Goal: Information Seeking & Learning: Learn about a topic

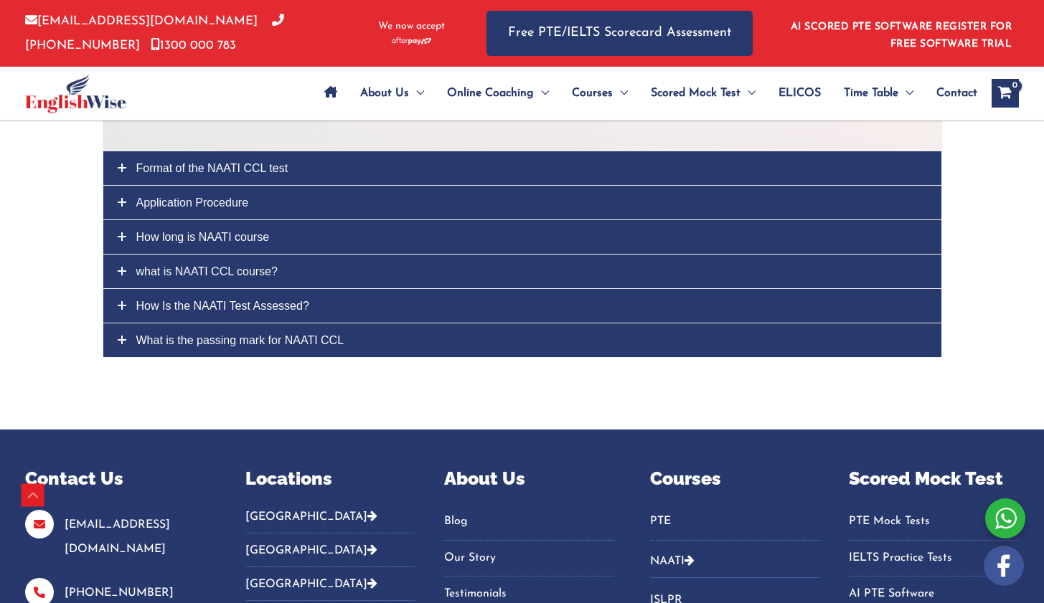
scroll to position [4013, 0]
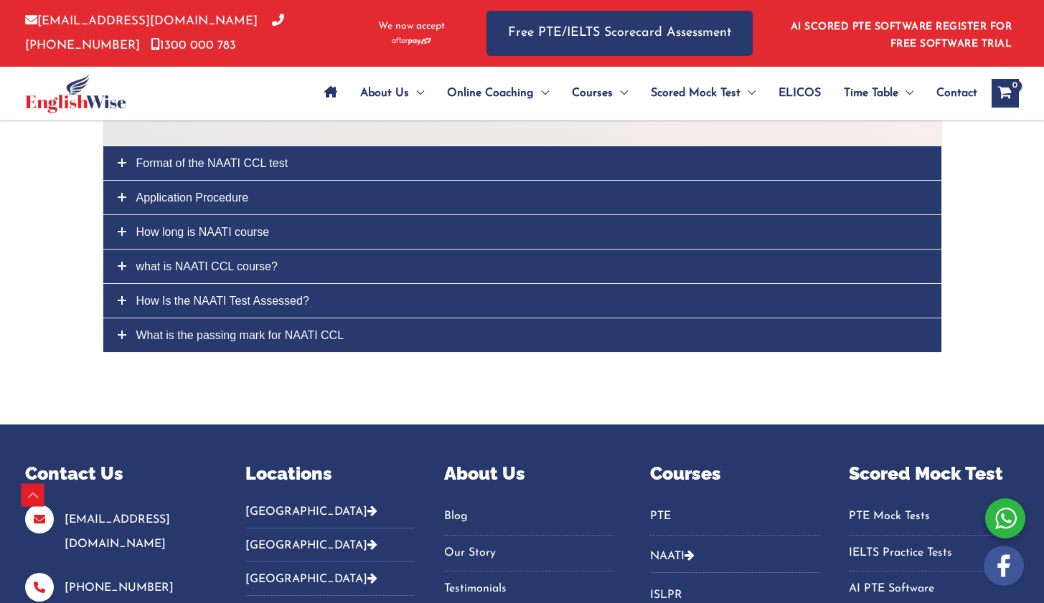
click at [202, 260] on span "what is NAATI CCL course?" at bounding box center [206, 266] width 141 height 12
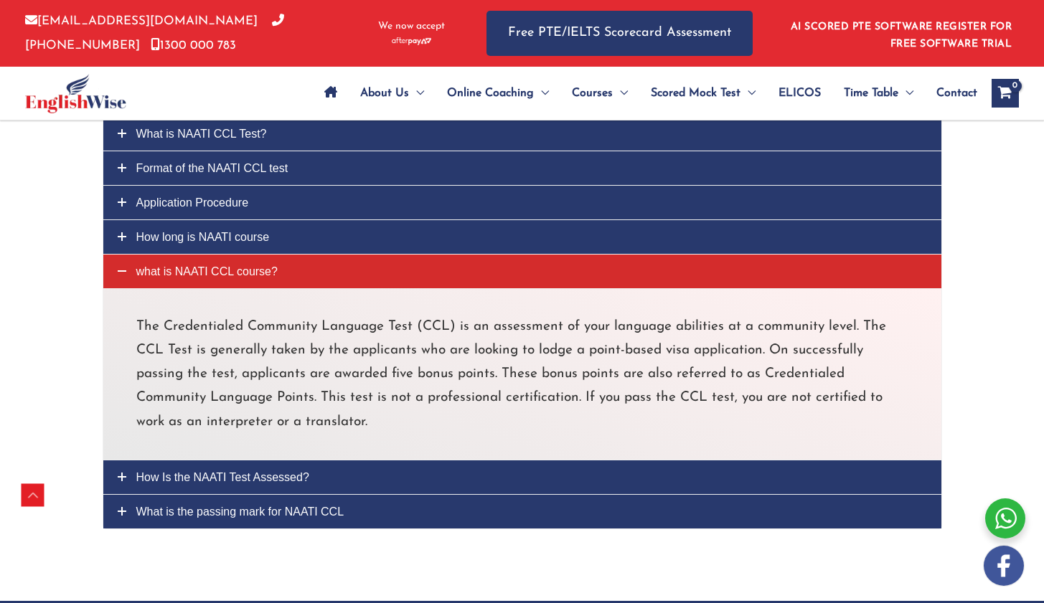
scroll to position [3796, 0]
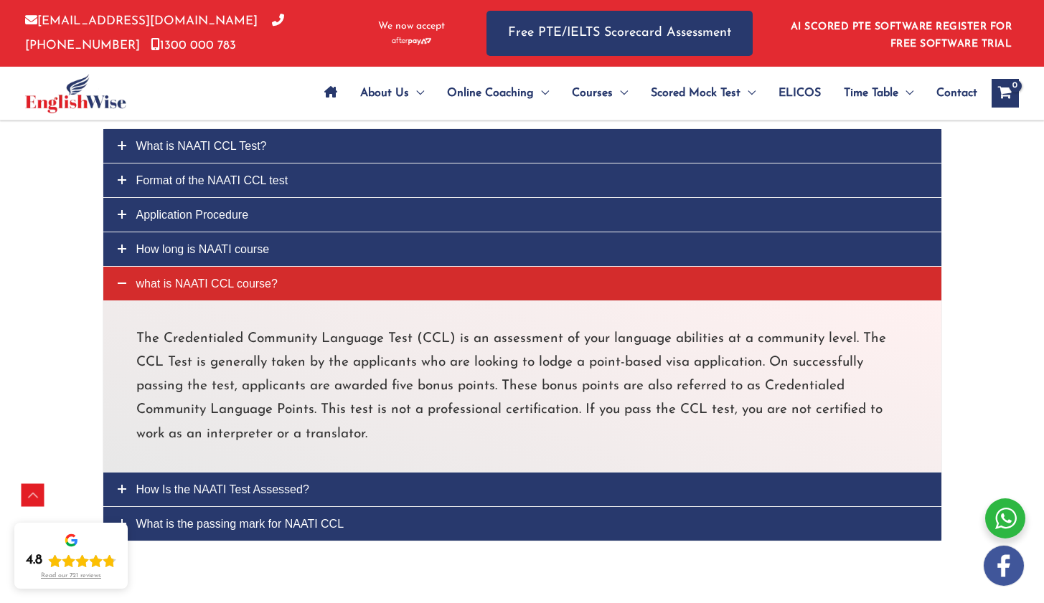
click at [227, 243] on span "How long is NAATI course" at bounding box center [202, 249] width 133 height 12
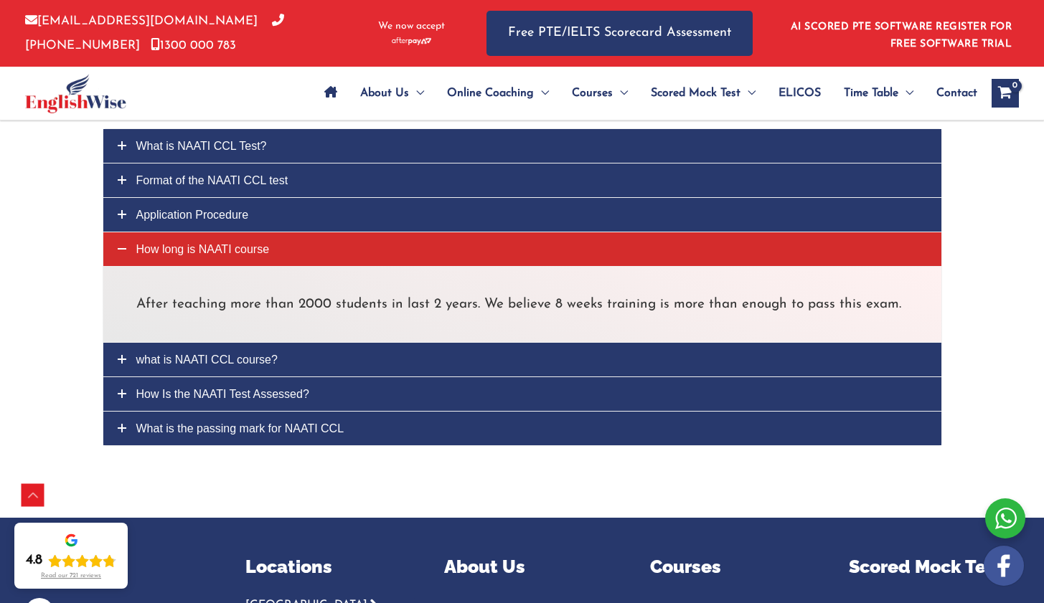
click at [249, 352] on link "what is NAATI CCL course?" at bounding box center [522, 360] width 838 height 34
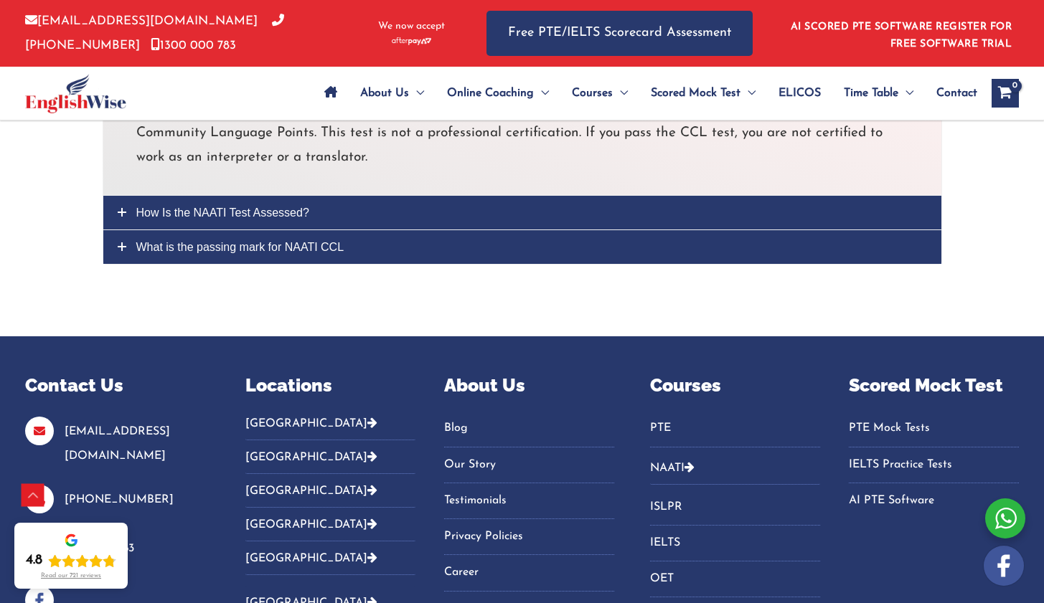
scroll to position [4070, 0]
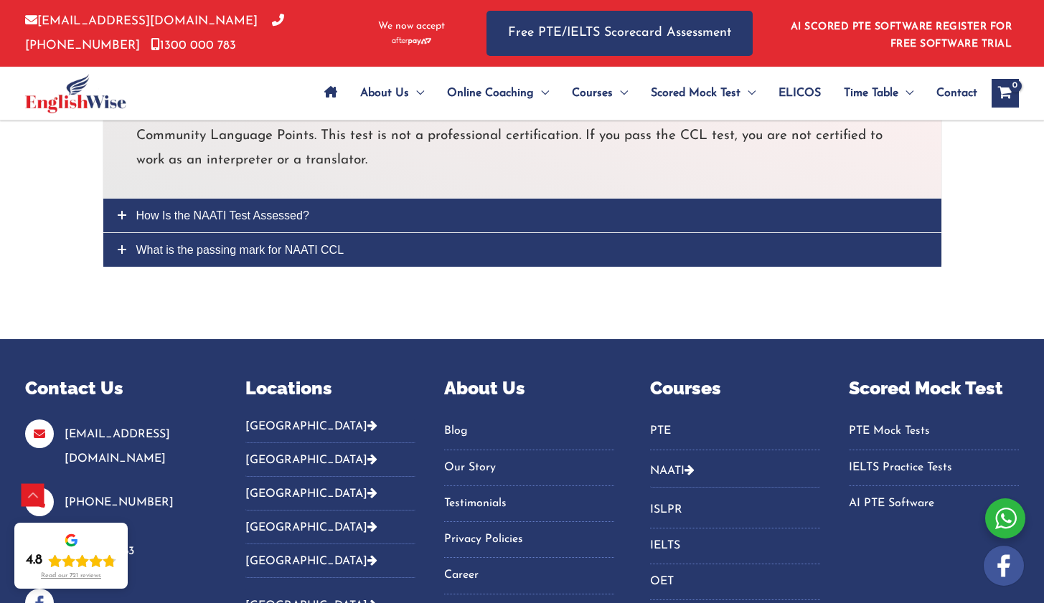
click at [271, 239] on link "What is the passing mark for NAATI CCL" at bounding box center [522, 250] width 838 height 34
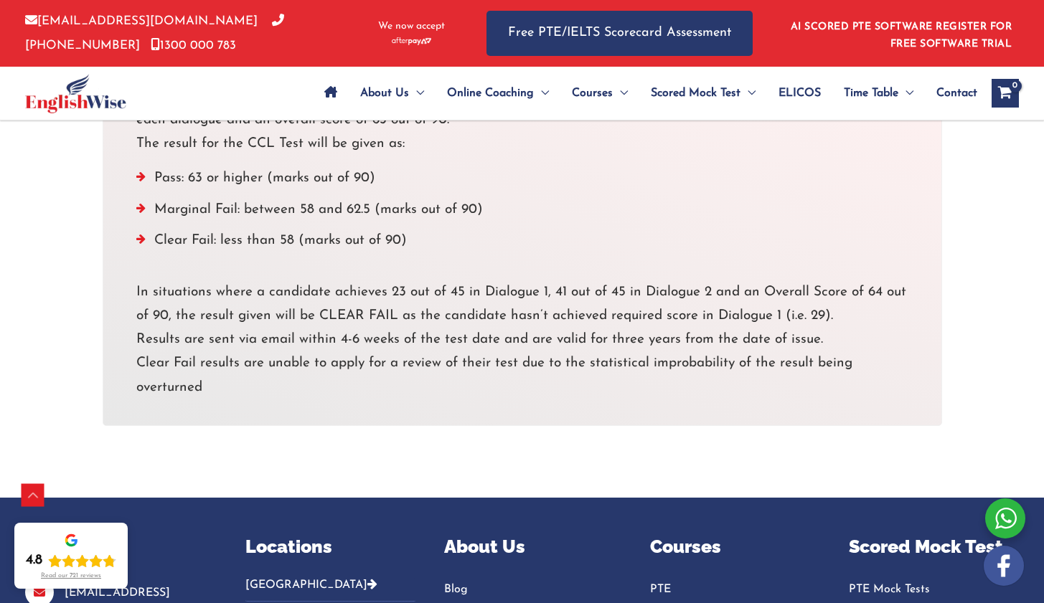
scroll to position [4332, 0]
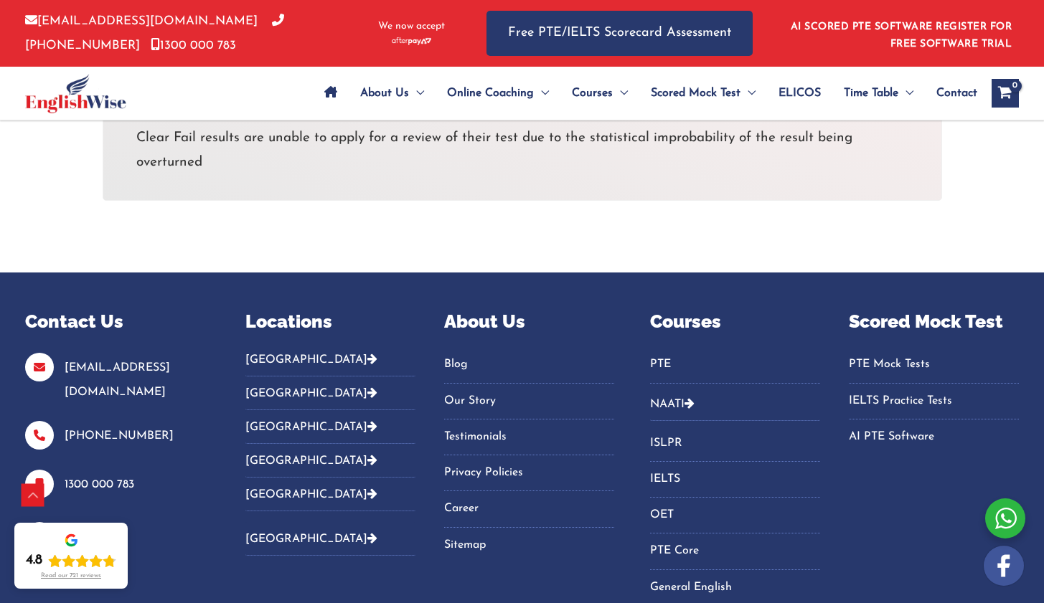
click at [674, 387] on button "NAATI" at bounding box center [735, 404] width 170 height 34
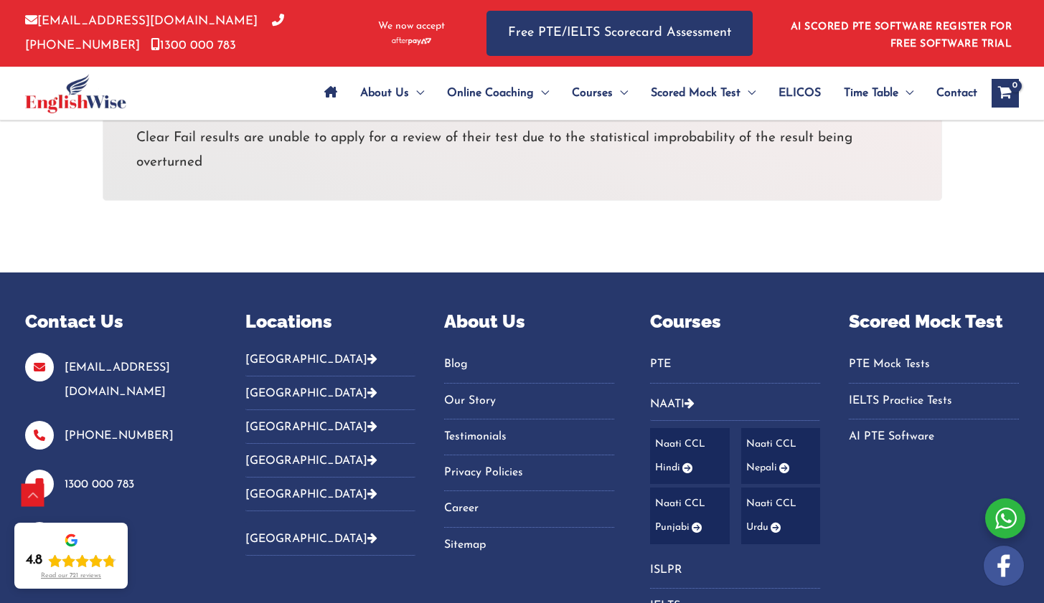
click at [767, 431] on link "Naati CCL Nepali" at bounding box center [781, 456] width 80 height 57
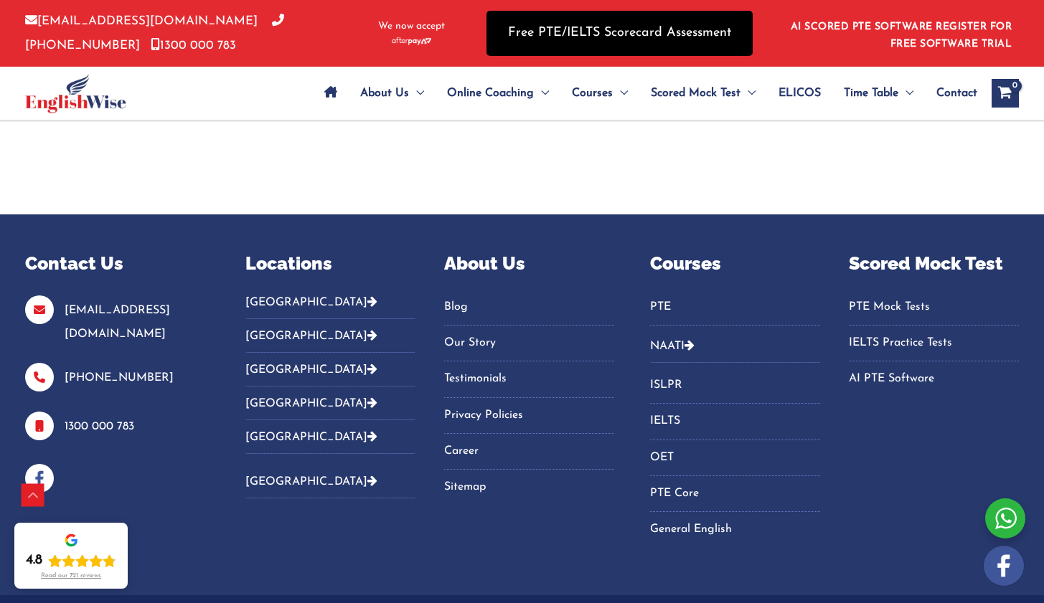
scroll to position [5540, 0]
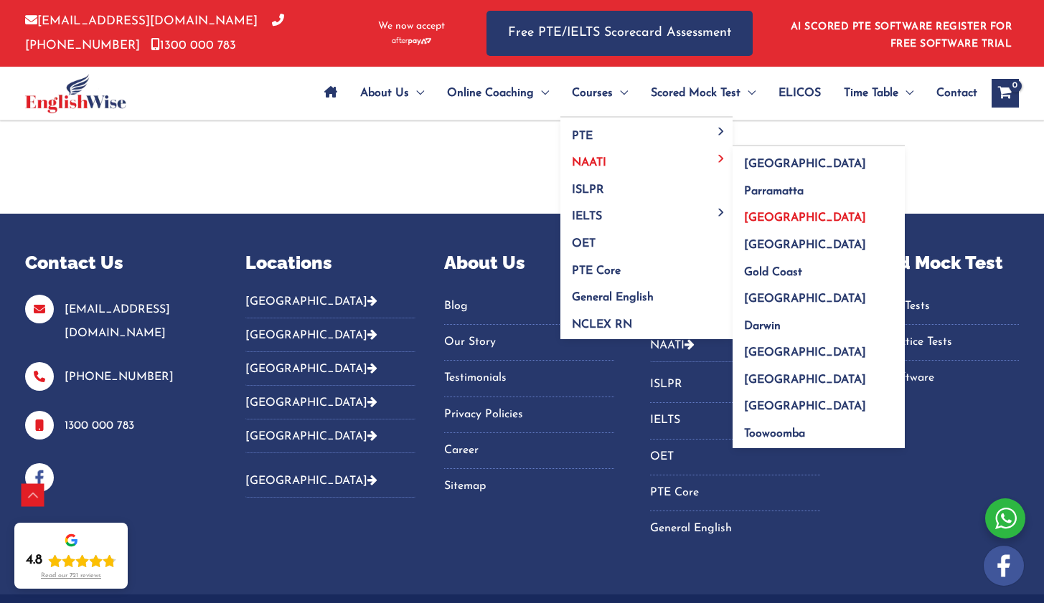
click at [748, 214] on span "[GEOGRAPHIC_DATA]" at bounding box center [805, 217] width 122 height 11
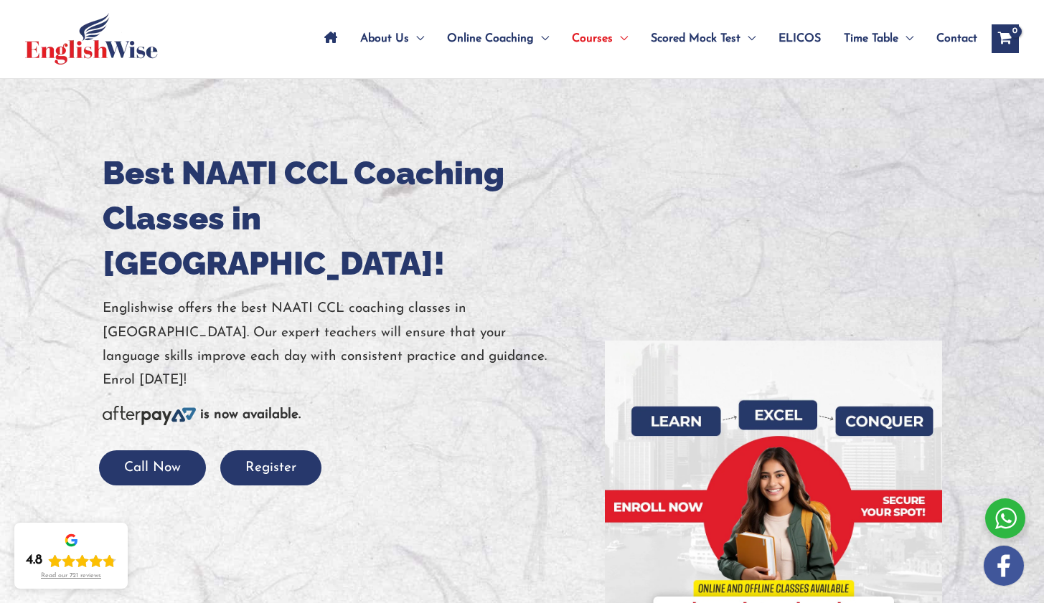
scroll to position [69, 0]
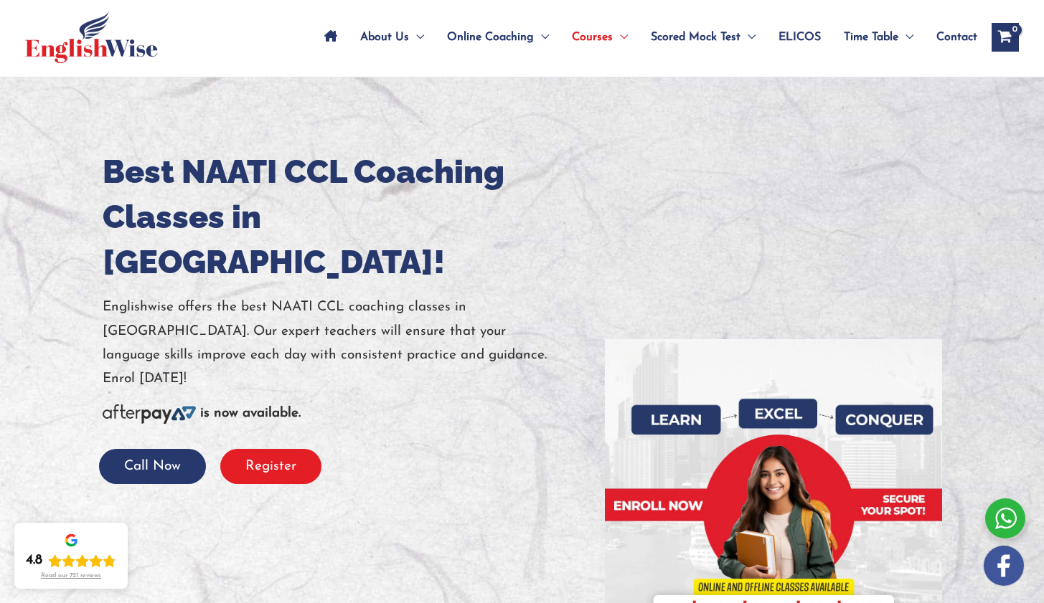
click at [283, 449] on button "Register" at bounding box center [270, 466] width 101 height 35
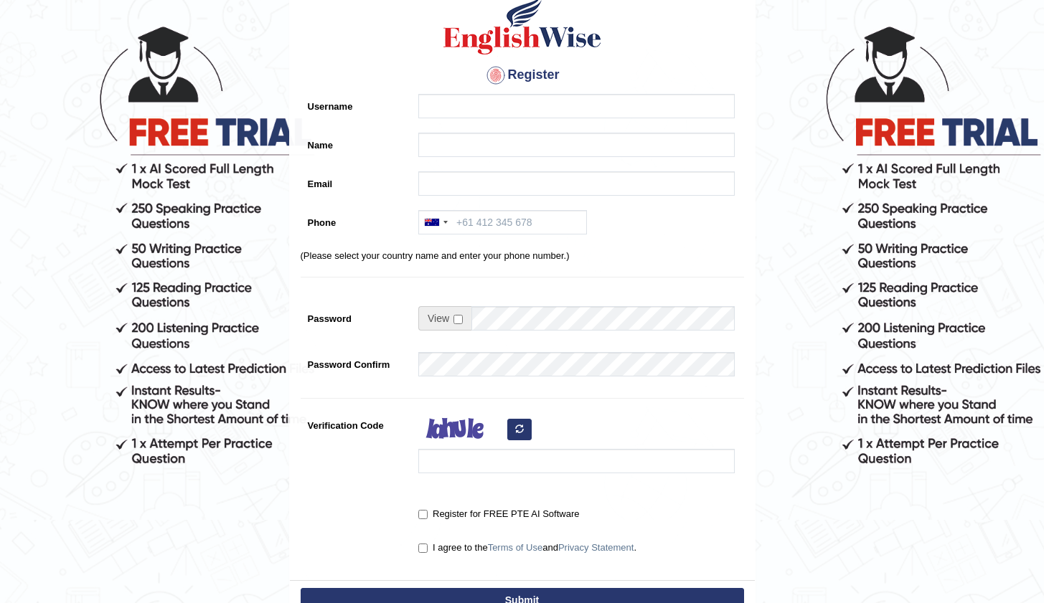
scroll to position [138, 0]
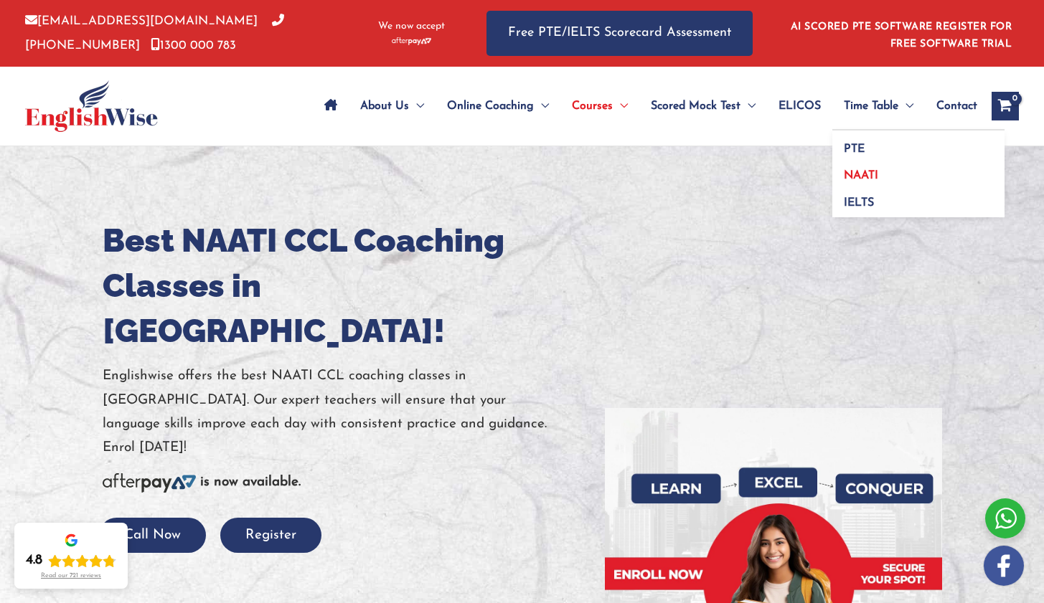
click at [874, 173] on span "NAATI" at bounding box center [861, 175] width 34 height 11
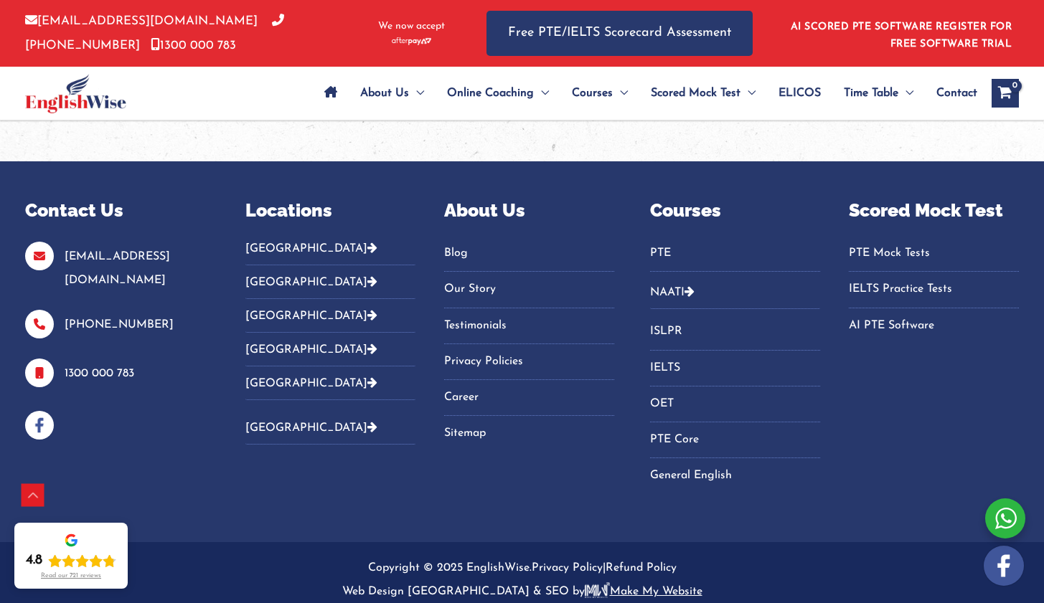
scroll to position [1545, 0]
